Goal: Navigation & Orientation: Find specific page/section

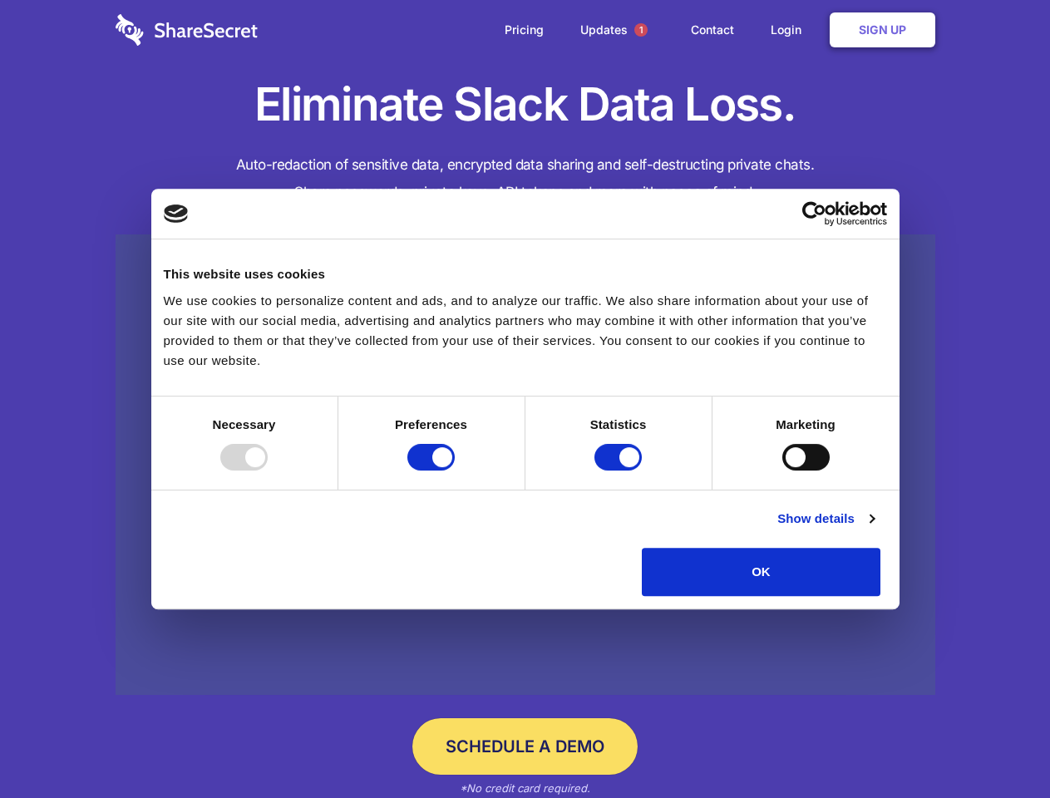
click at [268, 471] on div at bounding box center [243, 457] width 47 height 27
click at [455, 471] on input "Preferences" at bounding box center [430, 457] width 47 height 27
checkbox input "false"
click at [620, 471] on input "Statistics" at bounding box center [618, 457] width 47 height 27
checkbox input "false"
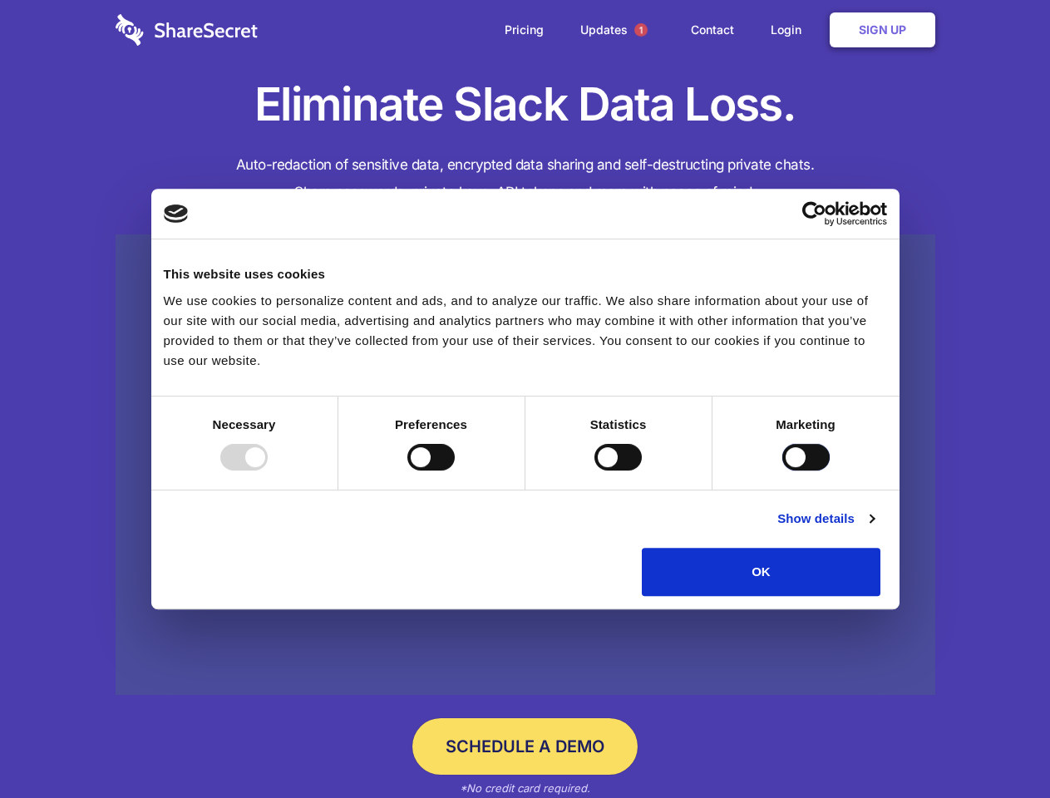
click at [783, 471] on input "Marketing" at bounding box center [806, 457] width 47 height 27
checkbox input "true"
click at [874, 529] on link "Show details" at bounding box center [826, 519] width 96 height 20
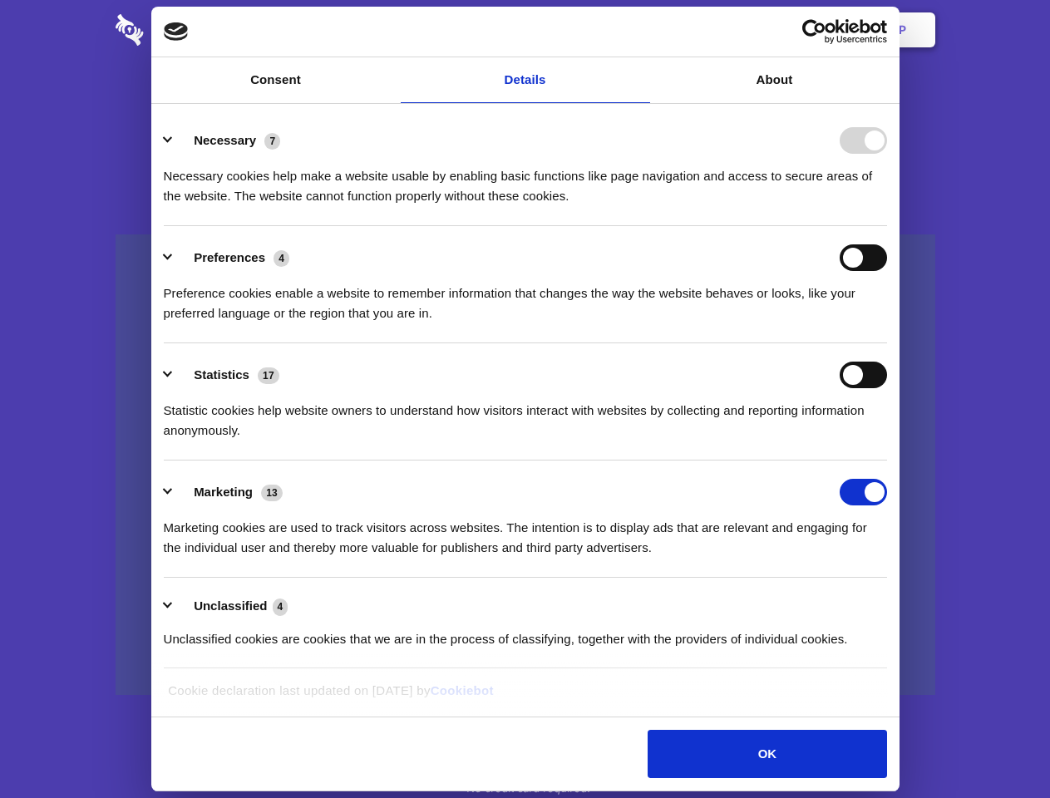
click at [887, 206] on div "Necessary 7 Necessary cookies help make a website usable by enabling basic func…" at bounding box center [525, 166] width 723 height 79
click at [640, 30] on span "1" at bounding box center [640, 29] width 13 height 13
